Goal: Navigation & Orientation: Find specific page/section

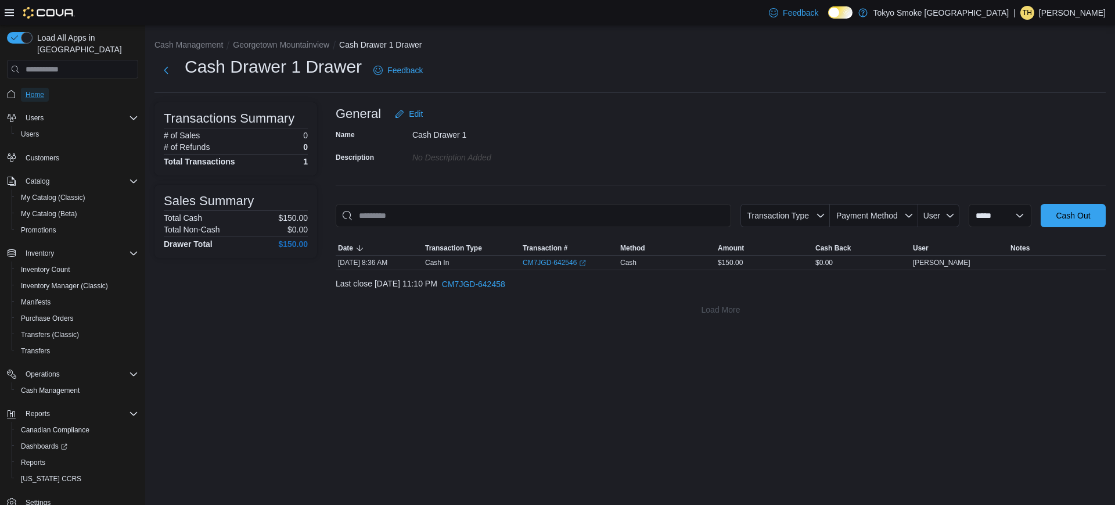
click at [35, 88] on span "Home" at bounding box center [35, 95] width 19 height 14
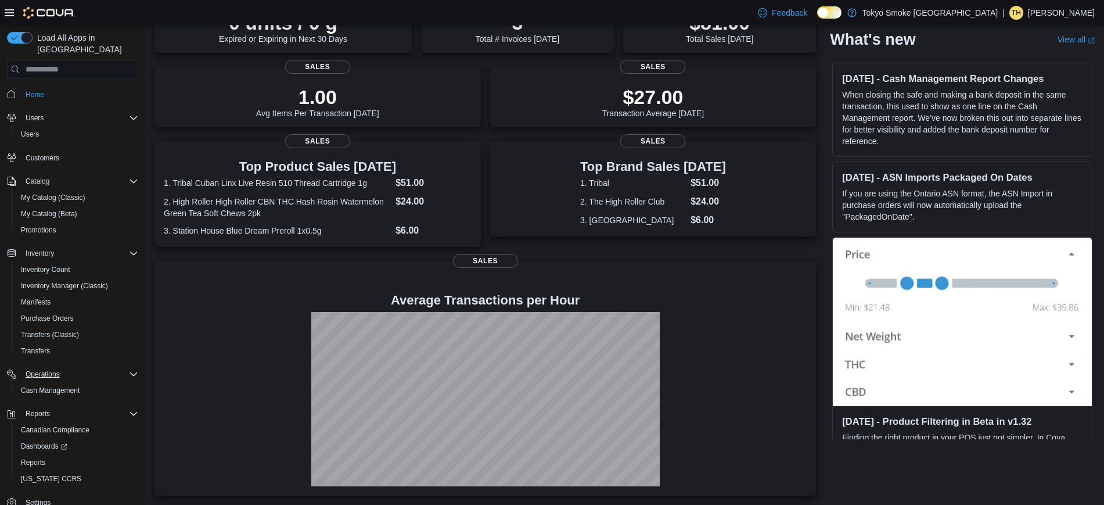
scroll to position [11, 0]
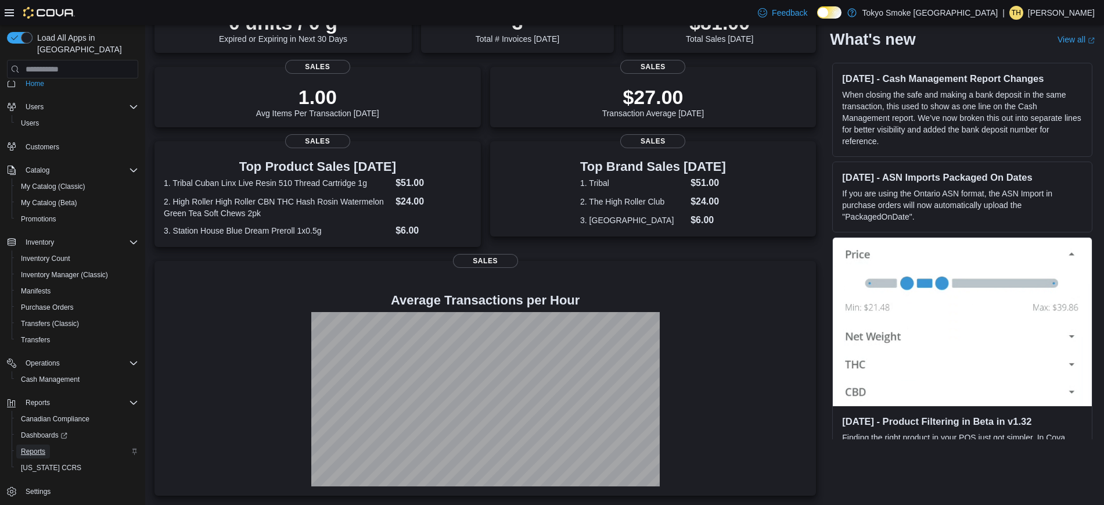
click at [39, 446] on span "Reports" at bounding box center [33, 450] width 24 height 9
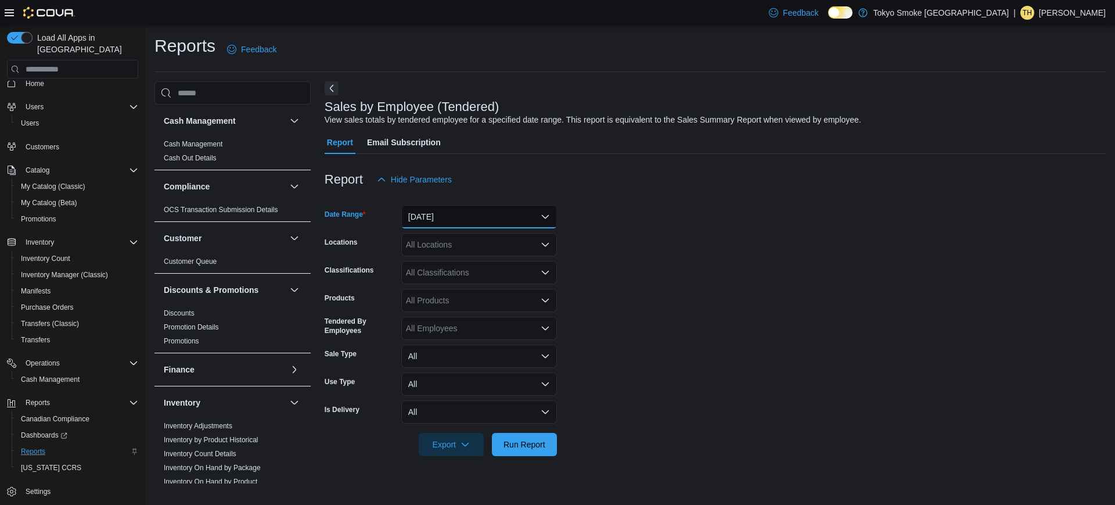
click at [471, 217] on button "[DATE]" at bounding box center [479, 216] width 156 height 23
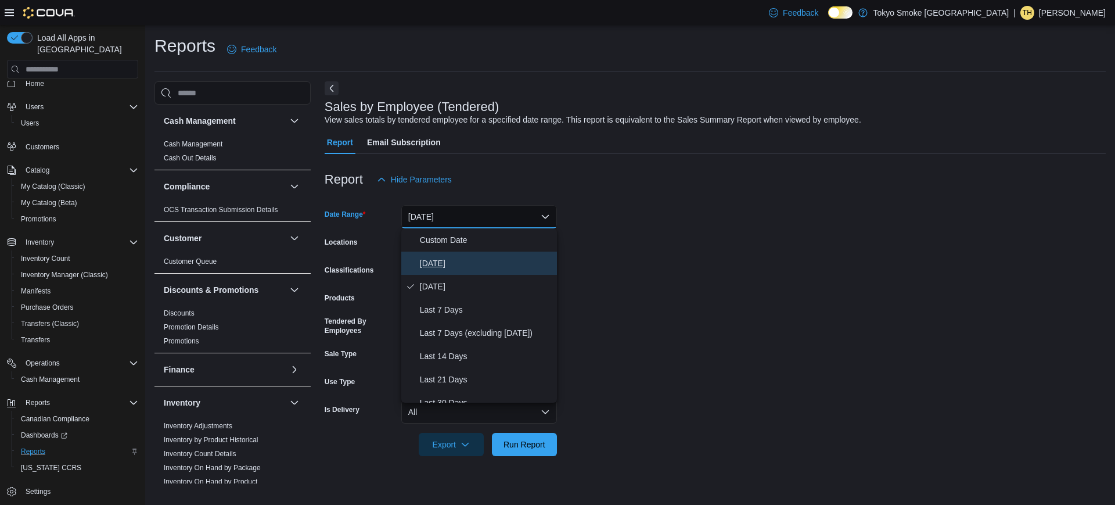
click at [429, 266] on span "[DATE]" at bounding box center [486, 263] width 132 height 14
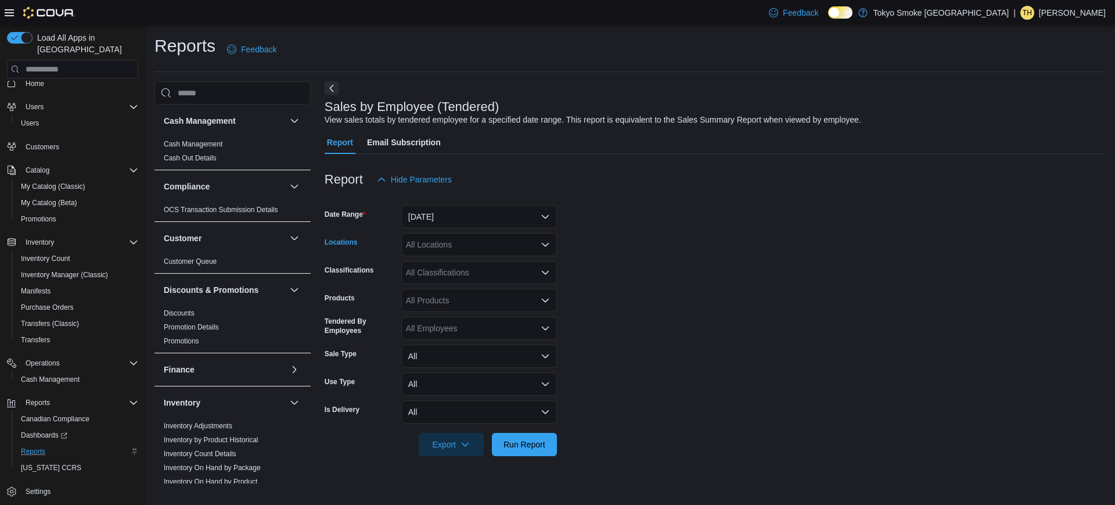
click at [466, 241] on div "All Locations" at bounding box center [479, 244] width 156 height 23
type input "***"
click at [500, 265] on span "Georgetown Mountainview" at bounding box center [480, 264] width 96 height 12
click at [712, 248] on form "Date Range [DATE] Locations [GEOGRAPHIC_DATA] Mountainview Classifications All …" at bounding box center [715, 323] width 781 height 265
click at [63, 375] on span "Cash Management" at bounding box center [50, 379] width 59 height 9
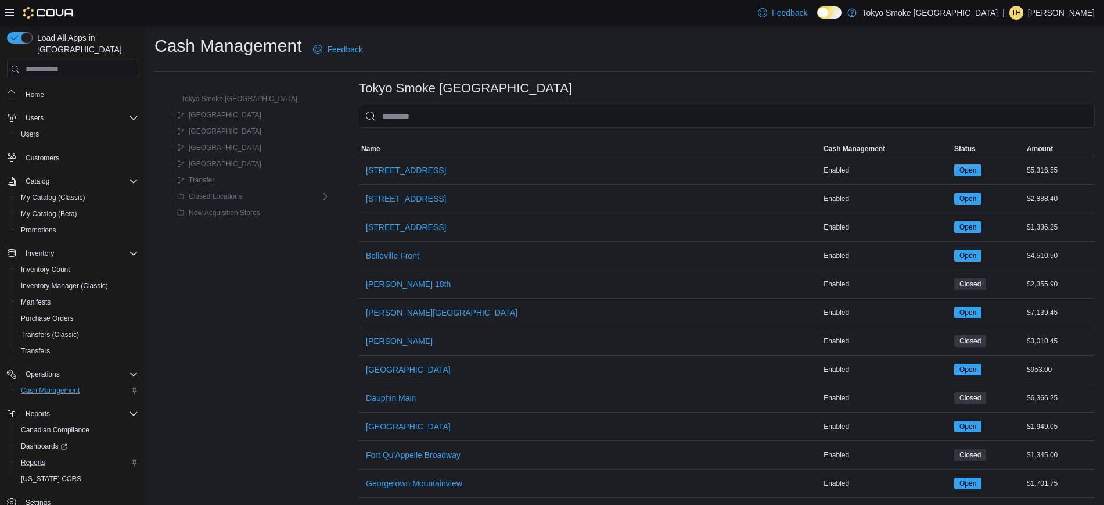
scroll to position [113, 0]
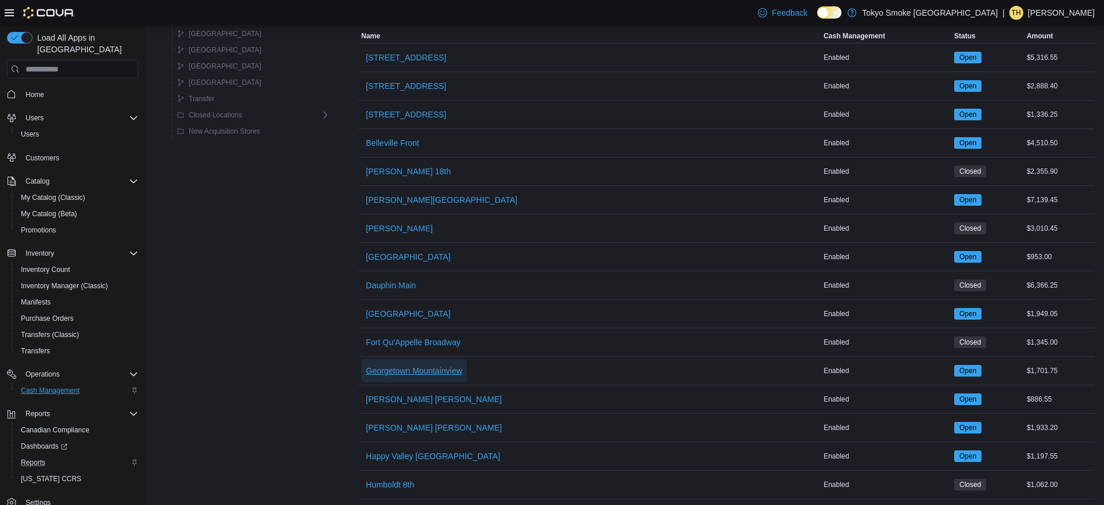
click at [377, 365] on span "Georgetown Mountainview" at bounding box center [414, 371] width 96 height 12
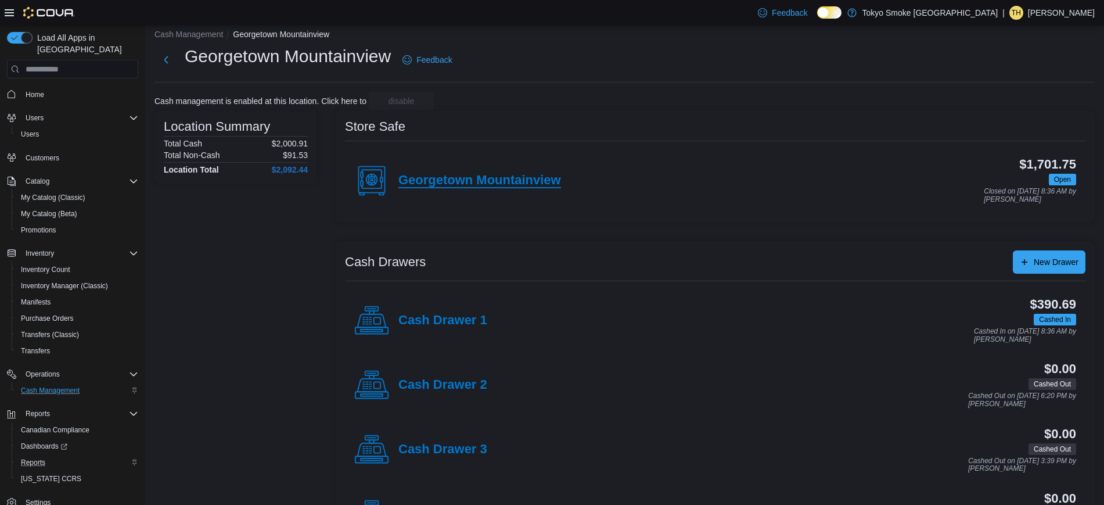
scroll to position [9, 0]
click at [424, 324] on h4 "Cash Drawer 1" at bounding box center [442, 321] width 89 height 15
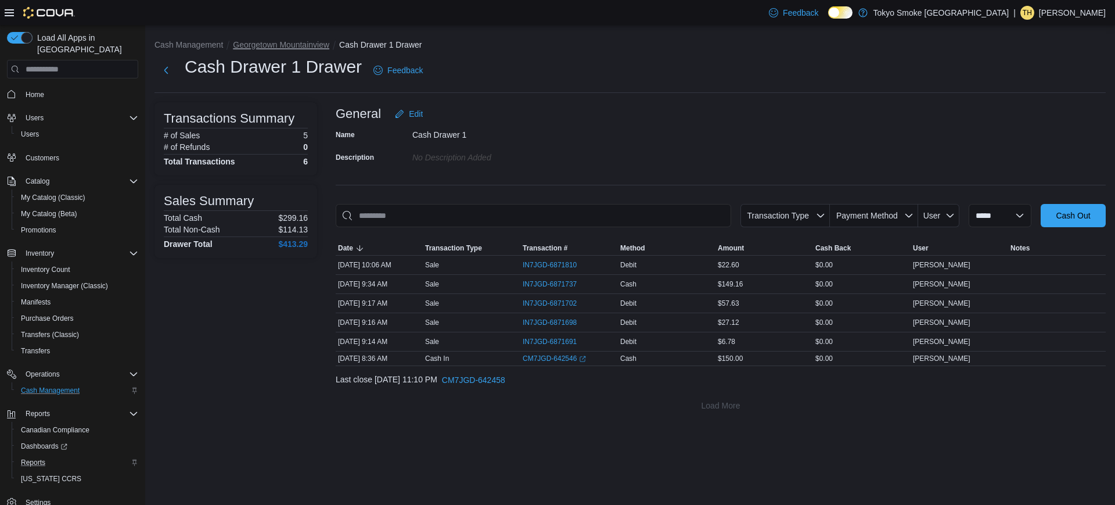
click at [307, 44] on button "Georgetown Mountainview" at bounding box center [281, 44] width 96 height 9
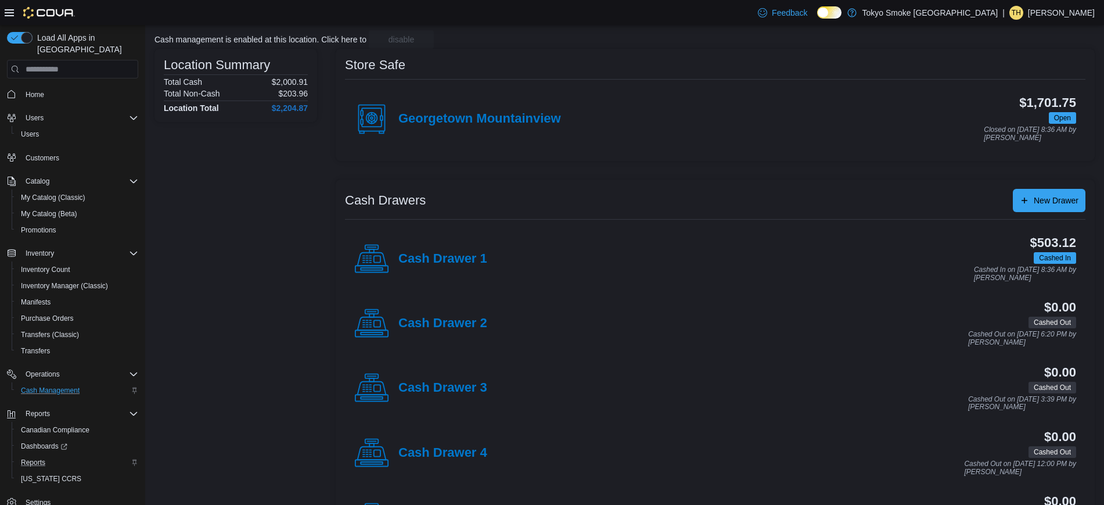
scroll to position [69, 0]
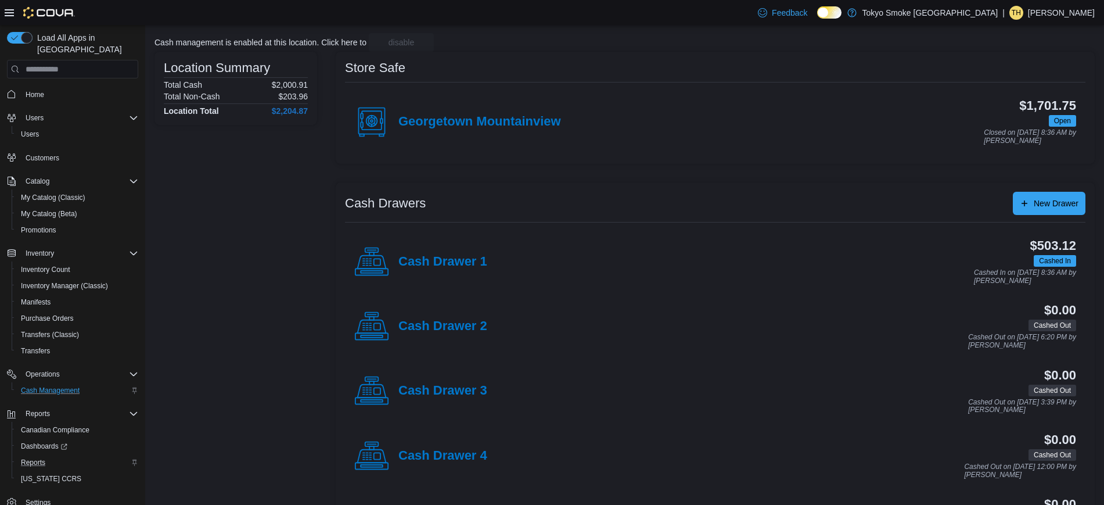
click at [453, 269] on div "Cash Drawer 1" at bounding box center [420, 261] width 133 height 35
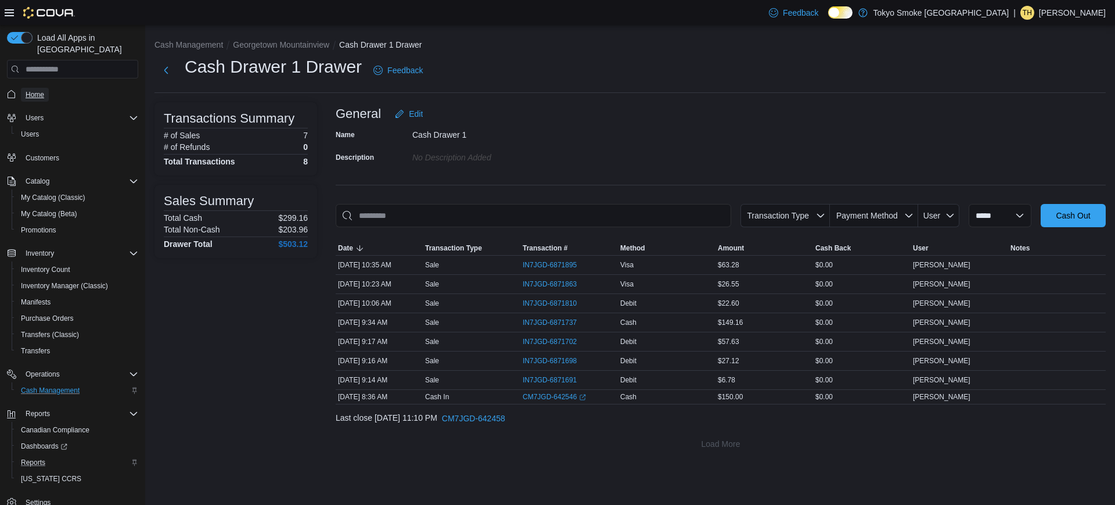
click at [31, 90] on span "Home" at bounding box center [35, 94] width 19 height 9
